Goal: Task Accomplishment & Management: Use online tool/utility

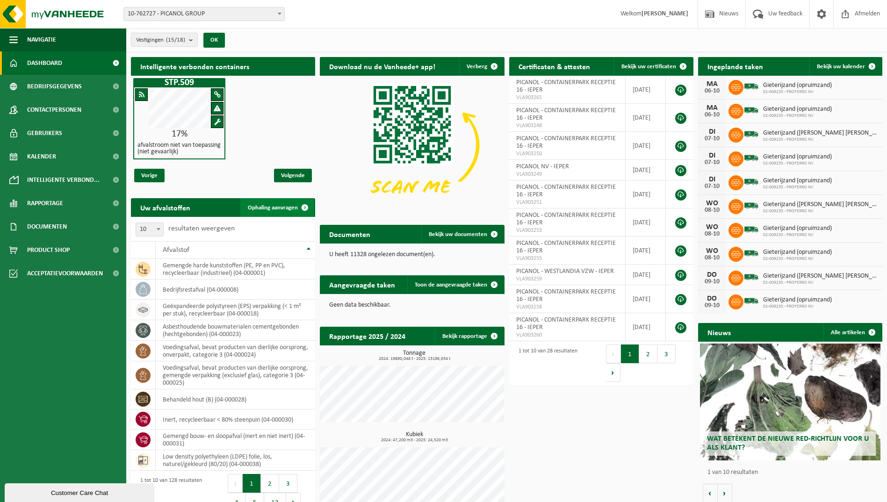
click at [265, 208] on span "Ophaling aanvragen" at bounding box center [273, 208] width 50 height 6
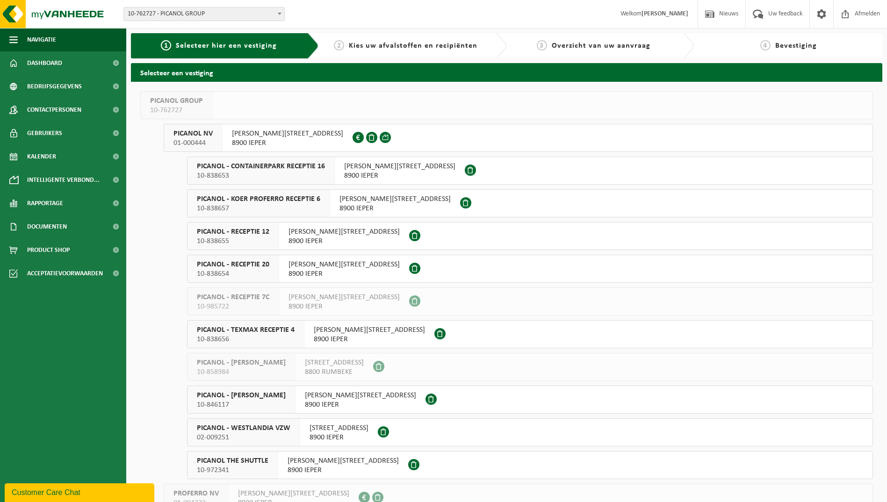
click at [258, 271] on span "10-838654" at bounding box center [233, 273] width 72 height 9
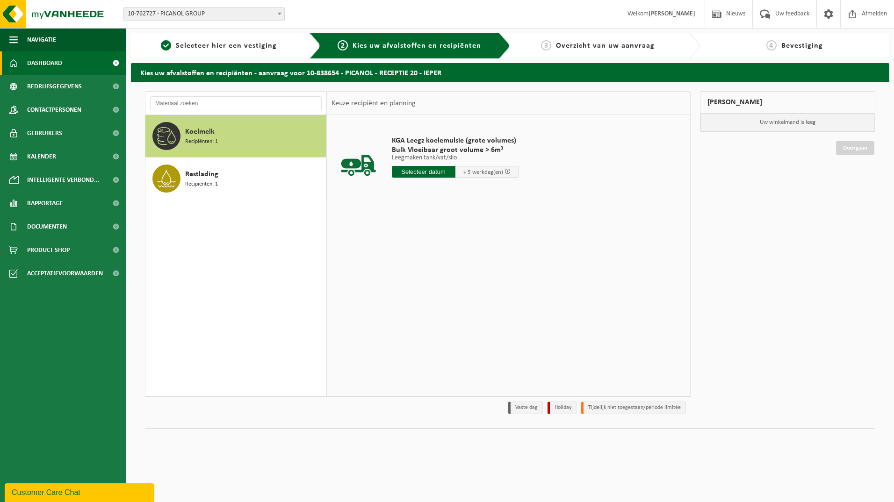
click at [46, 59] on span "Dashboard" at bounding box center [44, 62] width 35 height 23
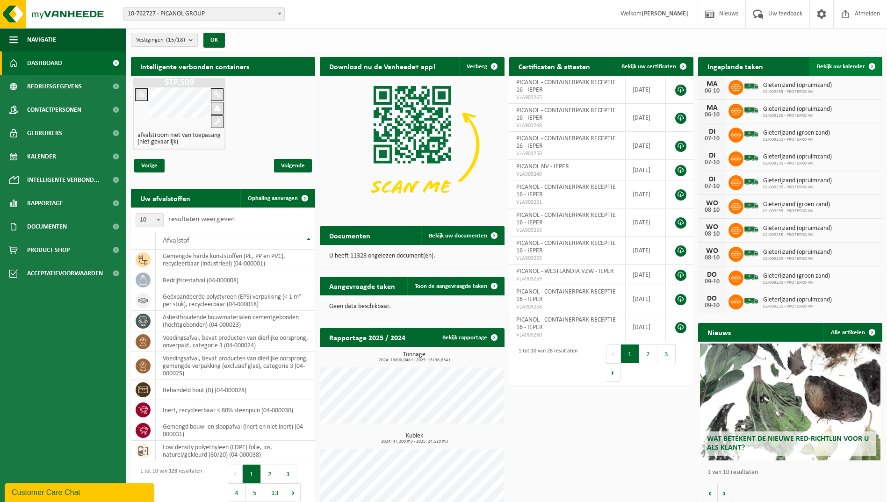
click at [839, 61] on link "Bekijk uw kalender" at bounding box center [845, 66] width 72 height 19
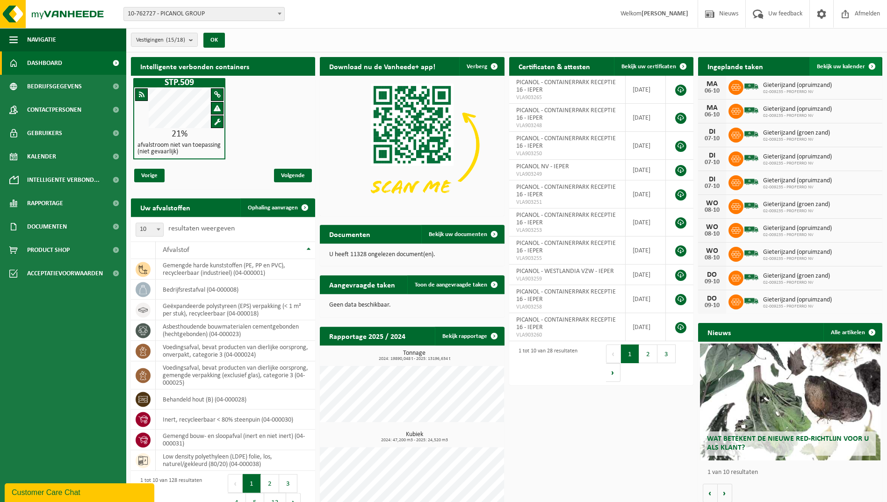
click at [836, 64] on span "Bekijk uw kalender" at bounding box center [841, 67] width 48 height 6
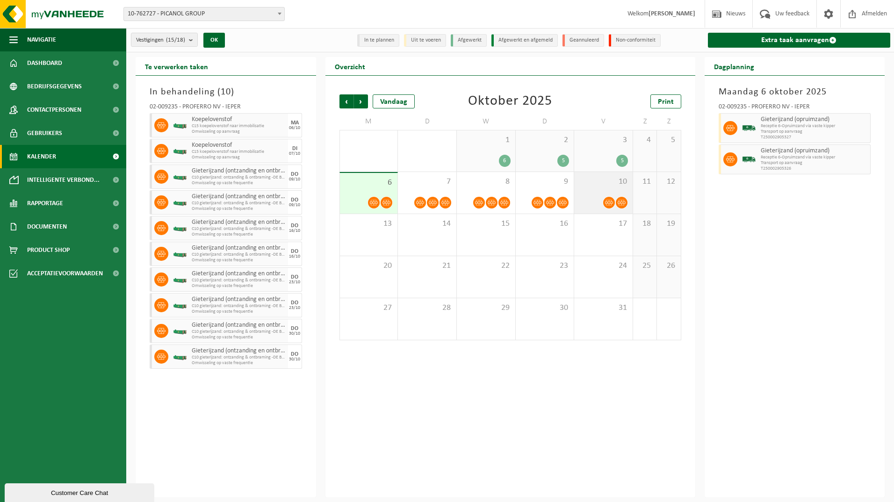
click at [588, 192] on div "10" at bounding box center [603, 193] width 58 height 42
click at [524, 186] on div "9" at bounding box center [545, 193] width 58 height 42
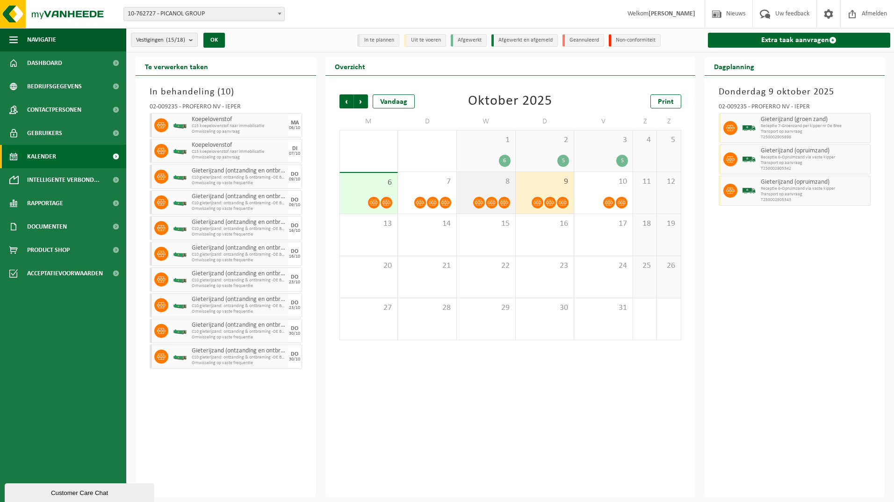
click at [484, 186] on span "8" at bounding box center [485, 182] width 49 height 10
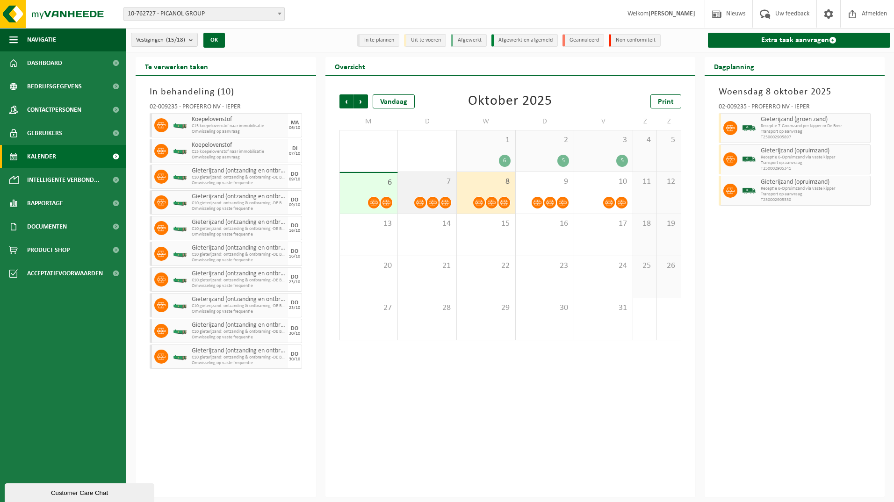
click at [430, 184] on span "7" at bounding box center [426, 182] width 49 height 10
click at [371, 184] on span "6" at bounding box center [368, 183] width 49 height 10
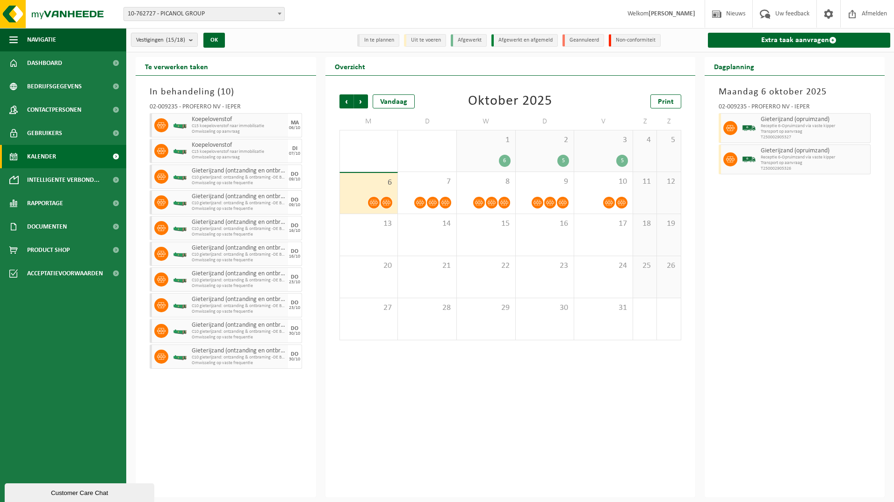
click at [483, 152] on div "1 6" at bounding box center [486, 150] width 58 height 41
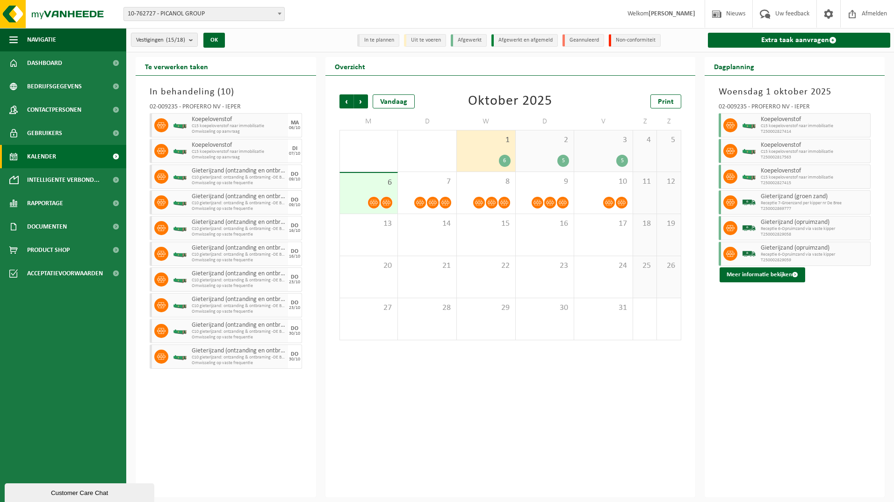
click at [545, 151] on div "2 5" at bounding box center [545, 150] width 58 height 41
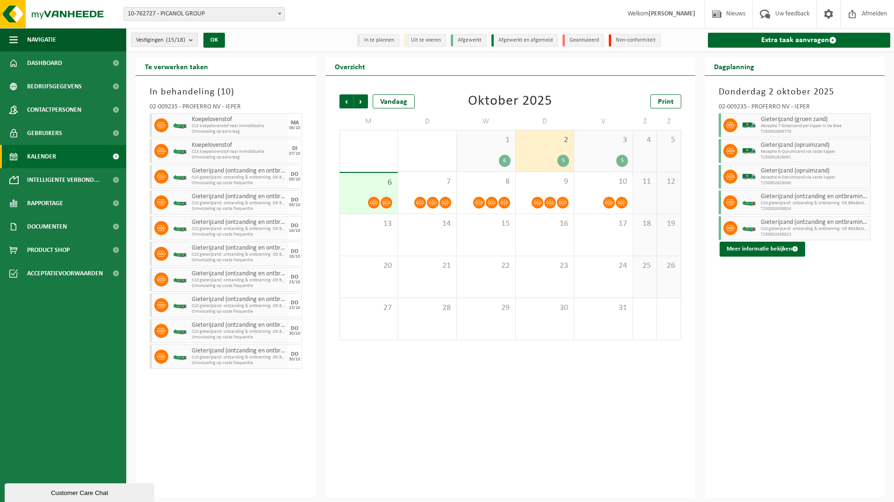
click at [591, 153] on div "3 5" at bounding box center [603, 150] width 58 height 41
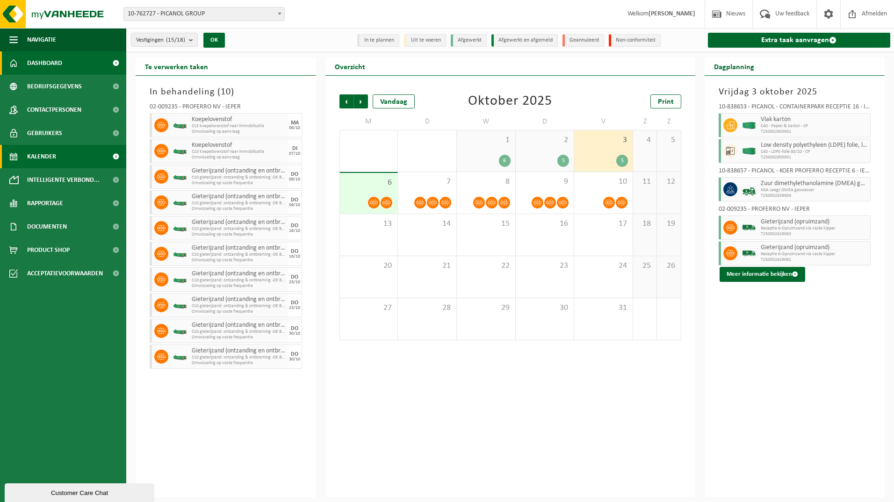
click at [46, 64] on span "Dashboard" at bounding box center [44, 62] width 35 height 23
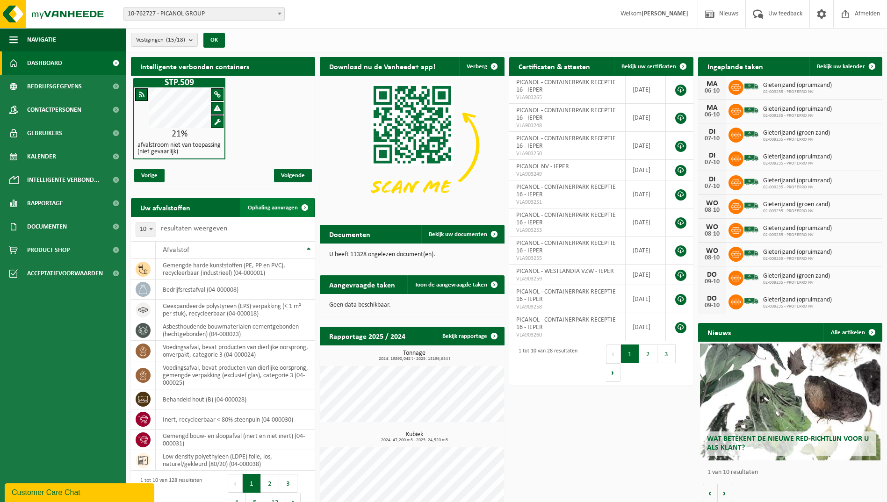
click at [274, 205] on span "Ophaling aanvragen" at bounding box center [273, 208] width 50 height 6
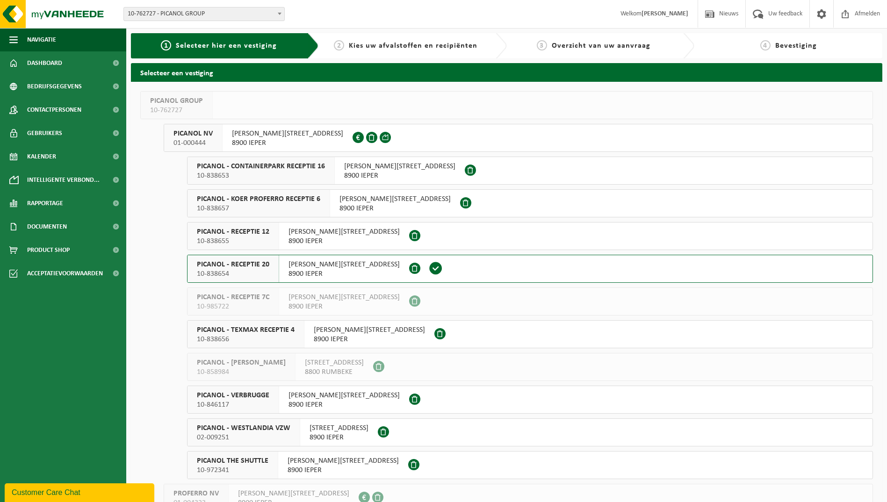
click at [267, 265] on span "PICANOL - RECEPTIE 20" at bounding box center [233, 264] width 72 height 9
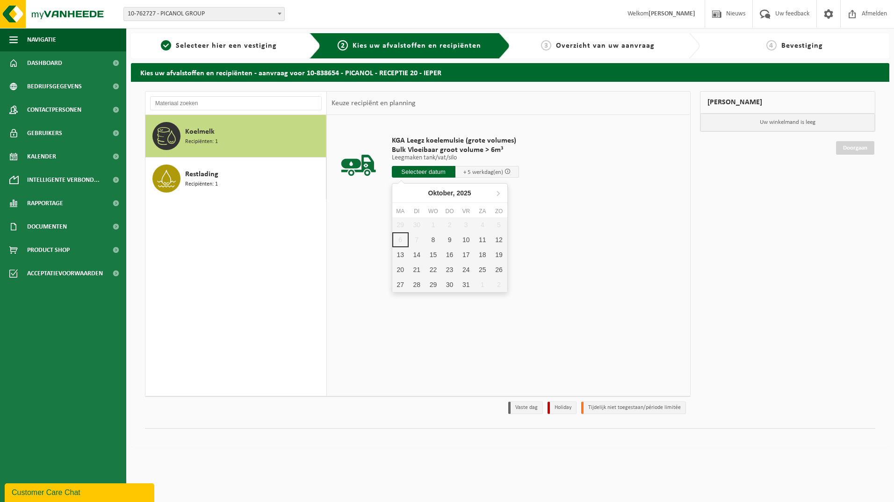
click at [416, 173] on input "text" at bounding box center [424, 172] width 64 height 12
click at [435, 235] on div "8" at bounding box center [433, 239] width 16 height 15
type input "Van 2025-10-08"
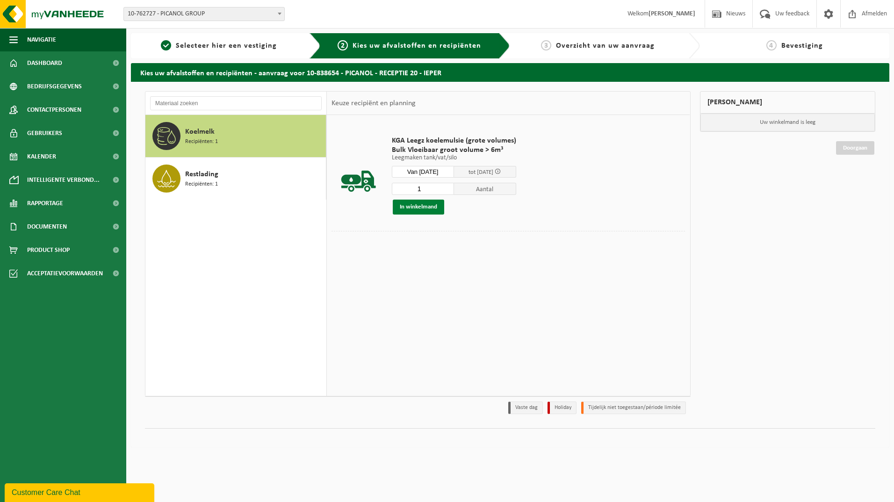
click at [429, 210] on button "In winkelmand" at bounding box center [418, 207] width 51 height 15
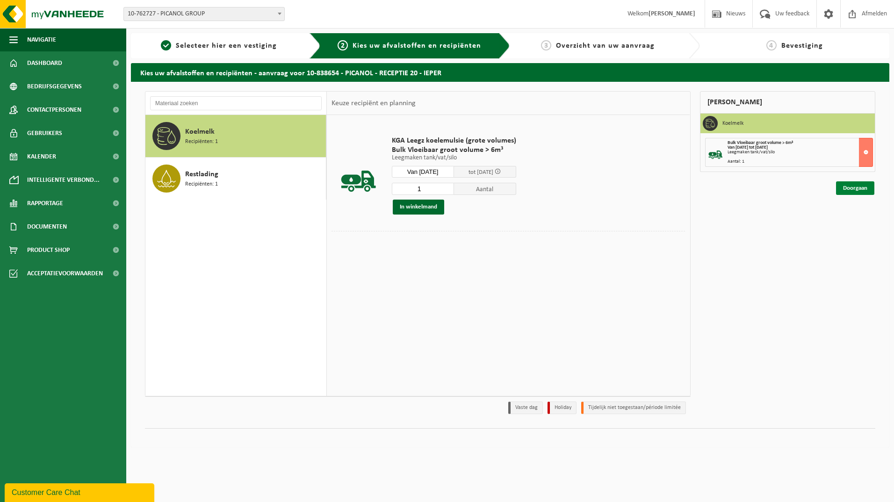
click at [857, 189] on link "Doorgaan" at bounding box center [855, 188] width 38 height 14
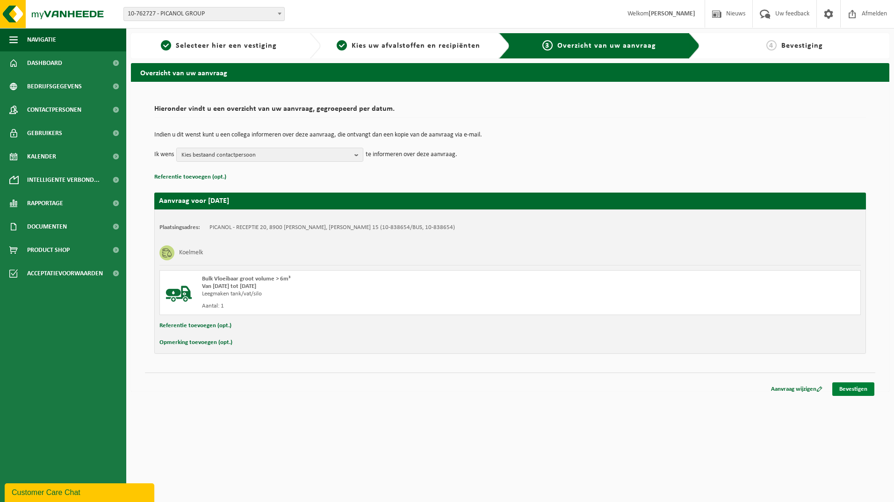
click at [850, 389] on link "Bevestigen" at bounding box center [853, 389] width 42 height 14
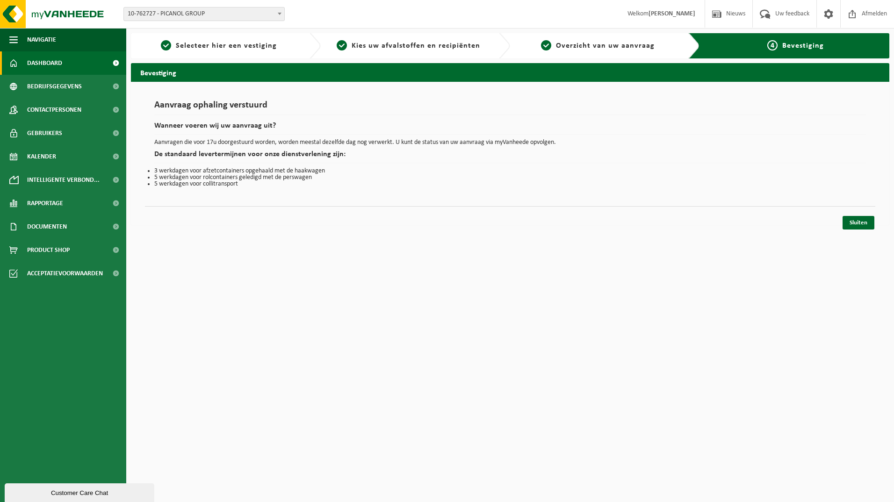
click at [44, 63] on span "Dashboard" at bounding box center [44, 62] width 35 height 23
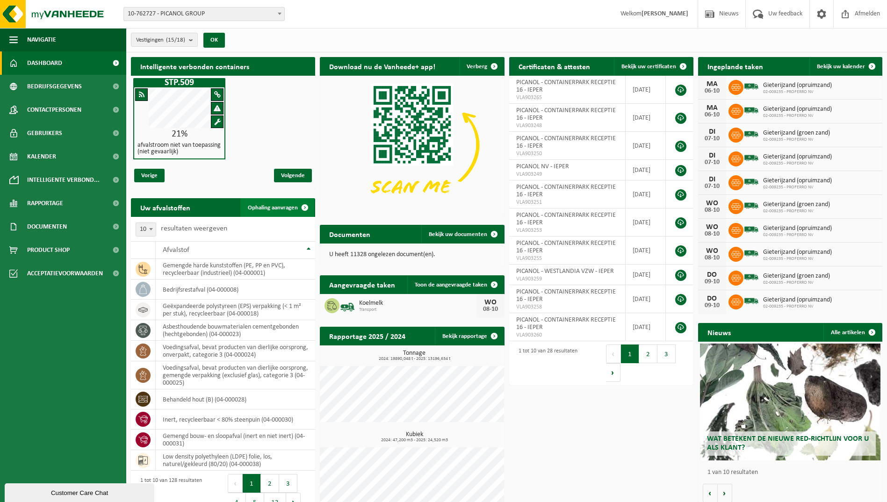
click at [274, 203] on link "Ophaling aanvragen" at bounding box center [277, 207] width 74 height 19
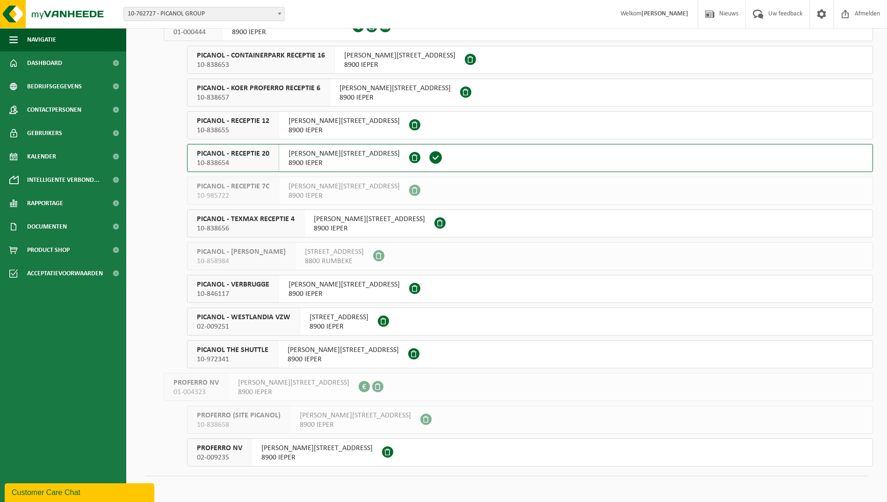
scroll to position [113, 0]
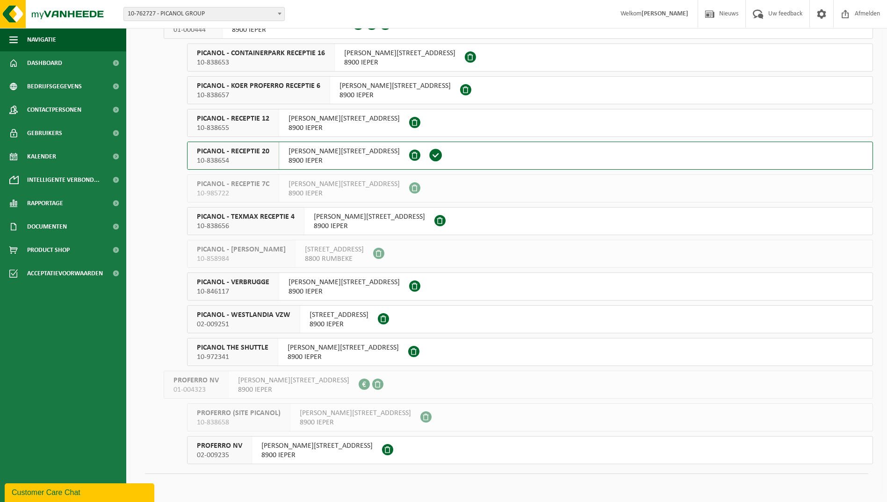
click at [251, 352] on span "PICANOL THE SHUTTLE" at bounding box center [233, 347] width 72 height 9
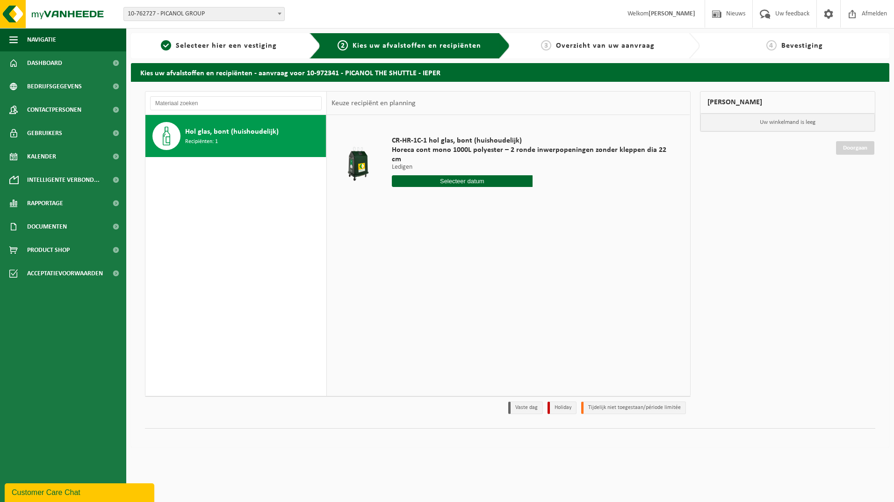
click at [458, 175] on input "text" at bounding box center [462, 181] width 141 height 12
click at [402, 256] on div "13" at bounding box center [400, 254] width 16 height 15
type input "Van [DATE]"
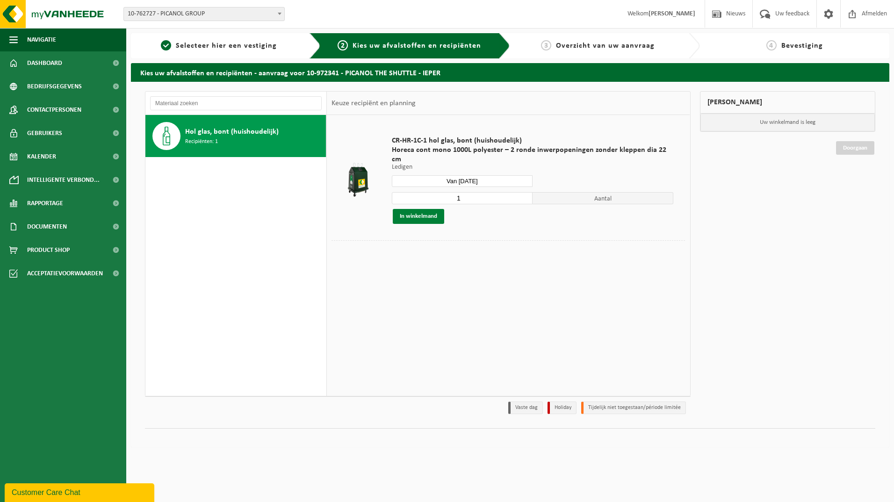
click at [422, 209] on button "In winkelmand" at bounding box center [418, 216] width 51 height 15
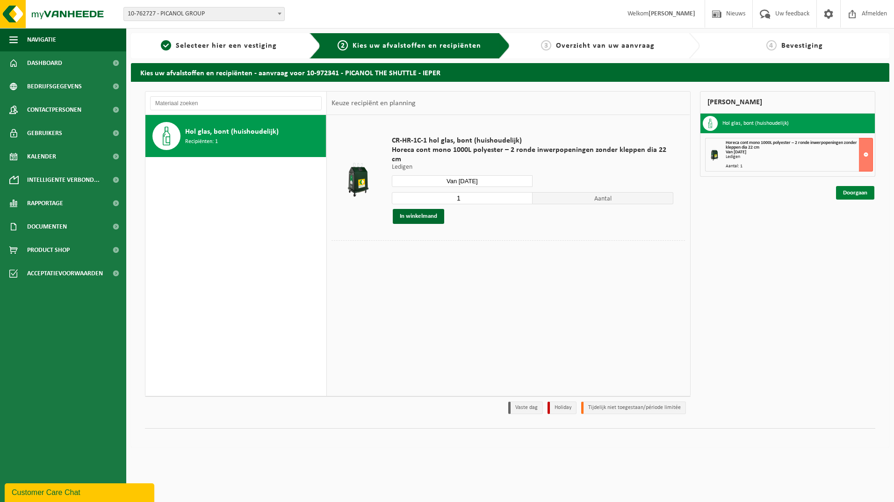
click at [855, 189] on link "Doorgaan" at bounding box center [855, 193] width 38 height 14
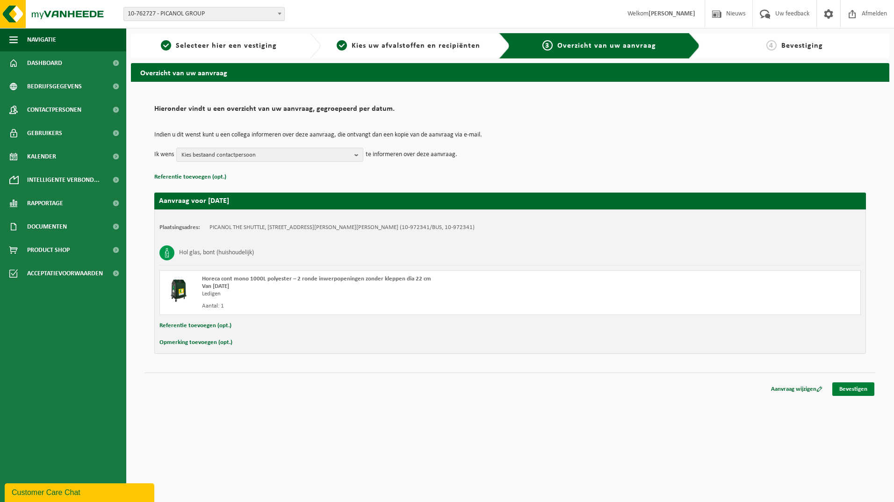
click at [860, 390] on link "Bevestigen" at bounding box center [853, 389] width 42 height 14
